Goal: Transaction & Acquisition: Purchase product/service

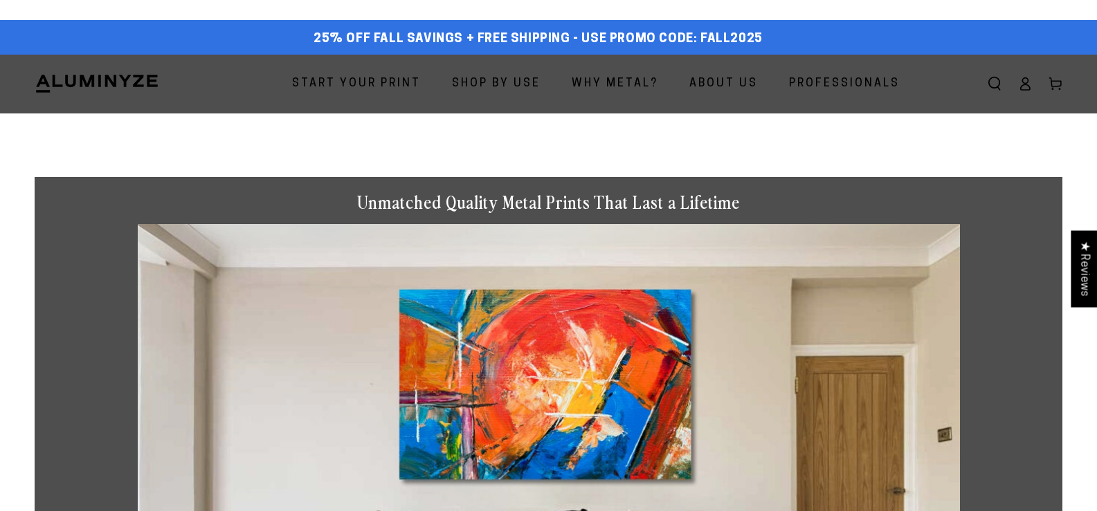
click at [394, 82] on span "Start Your Print" at bounding box center [356, 84] width 129 height 20
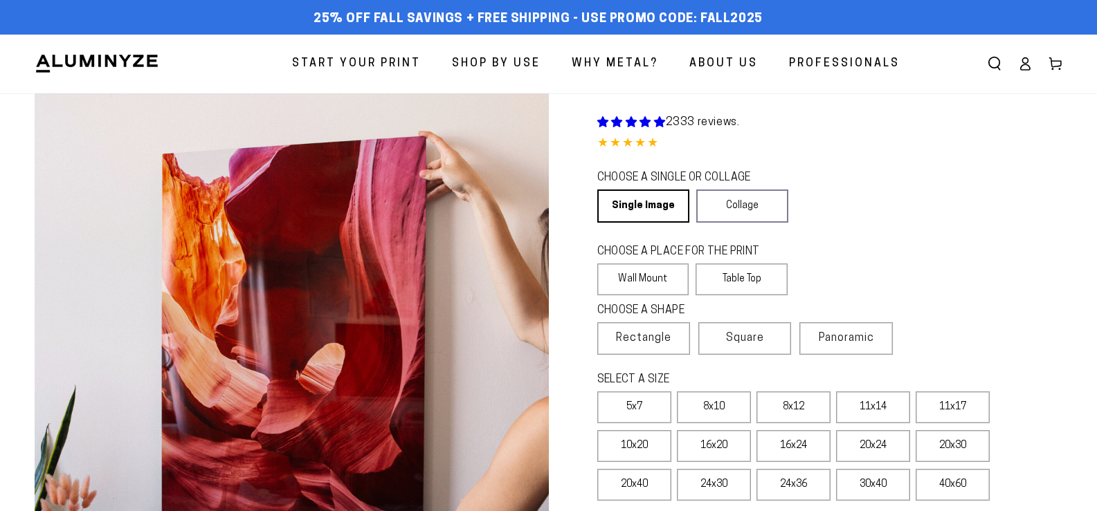
select select "**********"
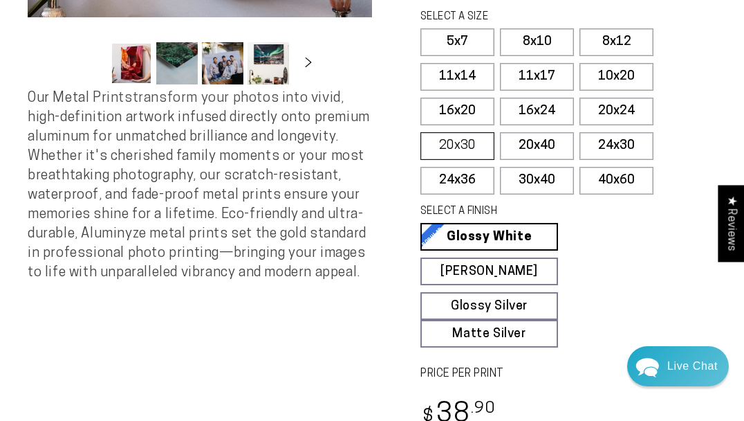
scroll to position [415, 0]
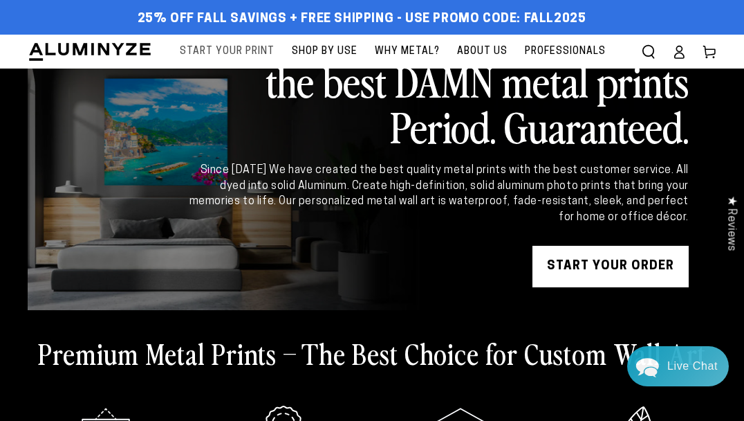
click at [226, 46] on span "Start Your Print" at bounding box center [227, 51] width 95 height 17
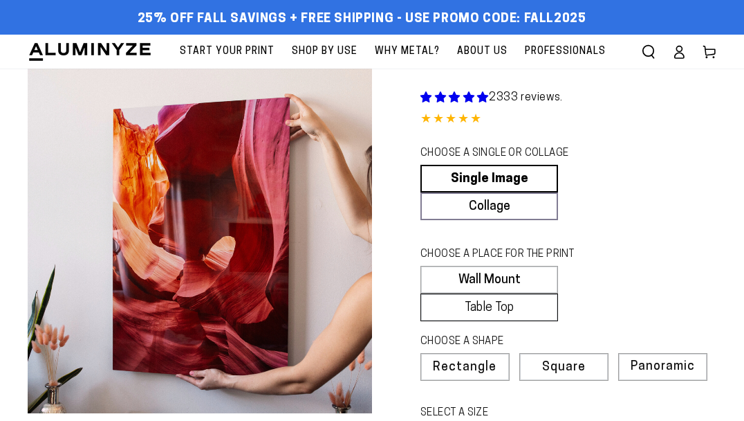
select select "**********"
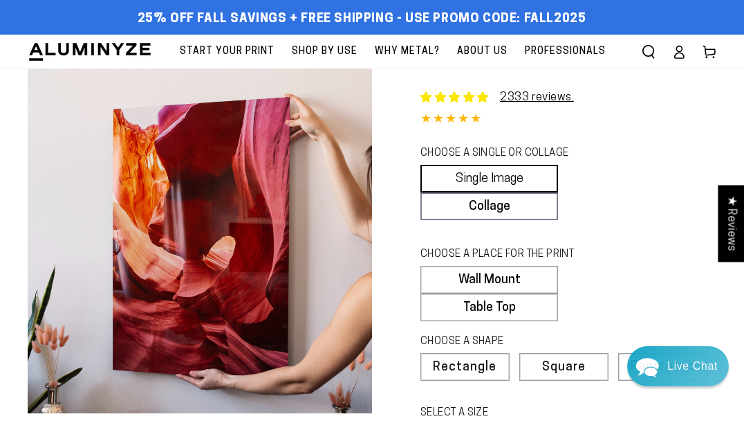
click at [470, 174] on link "Single Image" at bounding box center [490, 179] width 138 height 28
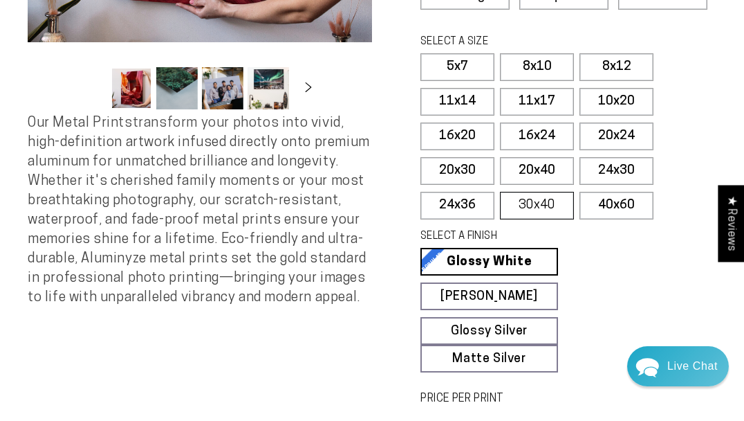
scroll to position [346, 0]
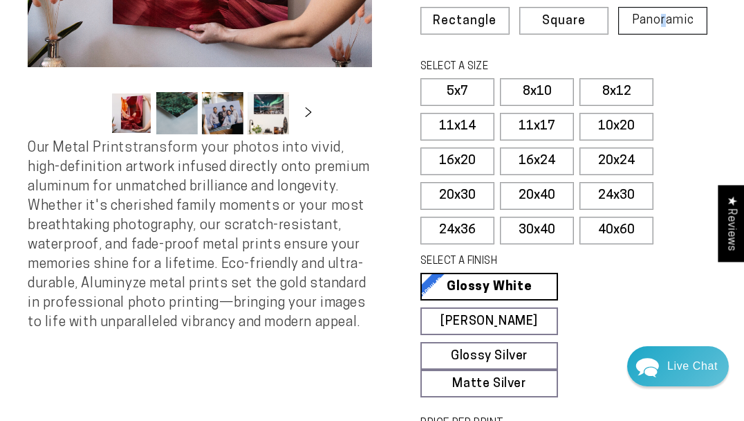
click at [664, 15] on span "Panoramic" at bounding box center [663, 20] width 62 height 13
click at [475, 15] on span "Rectangle" at bounding box center [464, 21] width 61 height 12
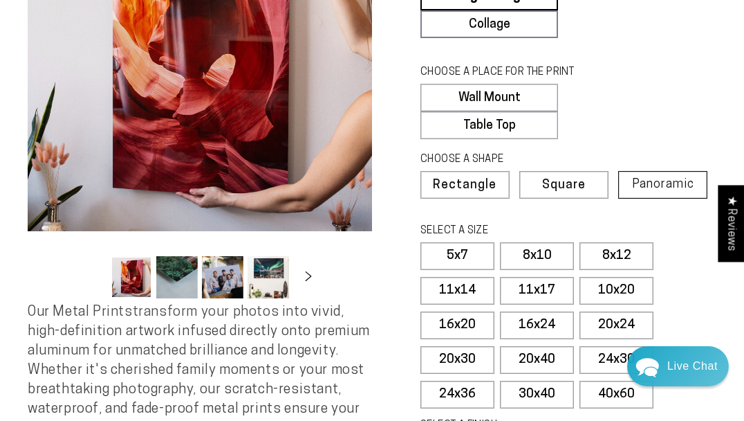
scroll to position [262, 0]
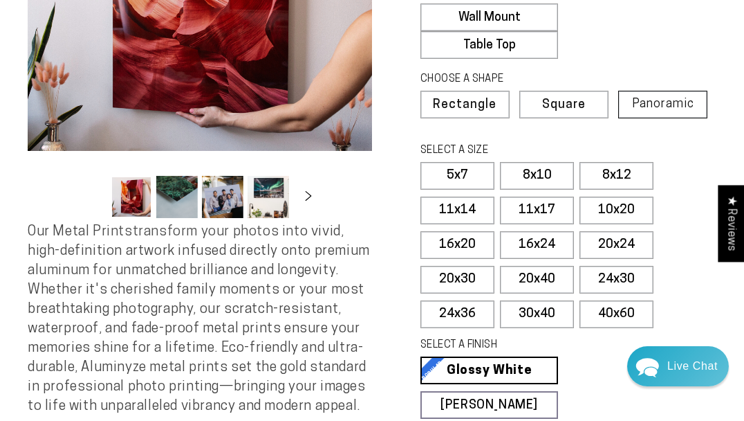
click at [649, 99] on span "Panoramic" at bounding box center [663, 104] width 62 height 13
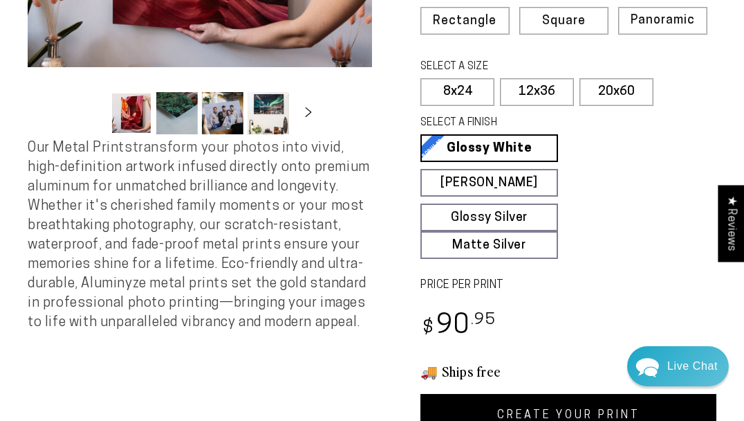
scroll to position [262, 0]
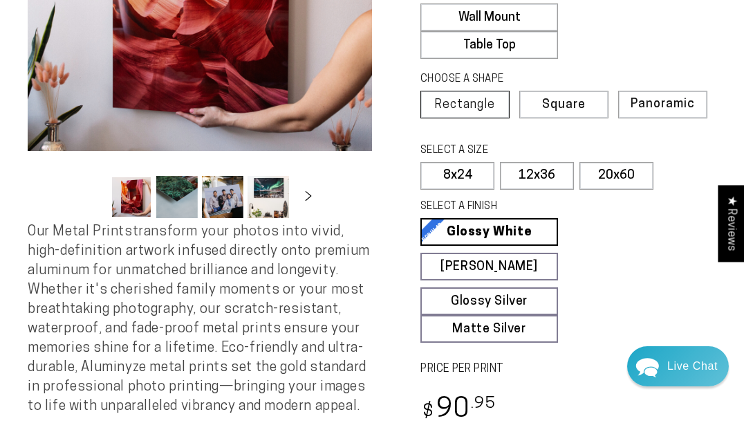
click at [461, 99] on span "Rectangle" at bounding box center [464, 105] width 61 height 12
